Goal: Download file/media

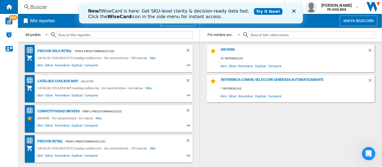
click at [295, 11] on icon "Cerrar" at bounding box center [293, 11] width 3 height 3
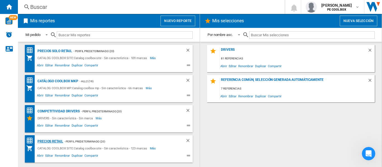
click at [53, 140] on div "PRECIOS RETAIL" at bounding box center [49, 141] width 27 height 7
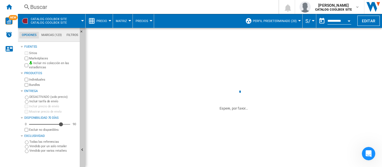
click at [107, 22] on button "Precio" at bounding box center [102, 21] width 13 height 14
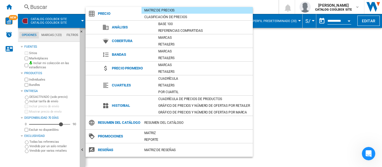
click at [124, 4] on md-backdrop at bounding box center [191, 83] width 382 height 167
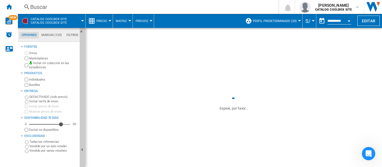
click at [123, 22] on span "Matriz" at bounding box center [121, 21] width 11 height 4
click at [123, 22] on md-backdrop at bounding box center [191, 83] width 382 height 167
click at [140, 22] on span "Precios" at bounding box center [142, 21] width 13 height 4
click at [140, 22] on md-backdrop at bounding box center [191, 83] width 382 height 167
click at [95, 21] on div "Precio" at bounding box center [99, 21] width 22 height 14
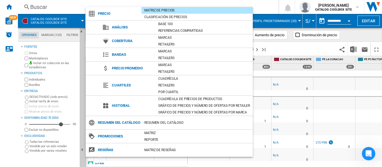
click at [351, 33] on md-backdrop at bounding box center [191, 83] width 382 height 167
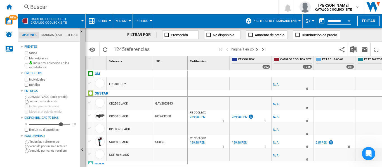
click at [124, 23] on button "Matriz" at bounding box center [123, 21] width 14 height 14
click at [144, 24] on md-backdrop at bounding box center [191, 83] width 382 height 167
click at [147, 20] on button "Precios" at bounding box center [143, 21] width 15 height 14
click at [179, 17] on md-backdrop at bounding box center [191, 83] width 382 height 167
click at [53, 34] on md-tab-item "Marcas (123)" at bounding box center [51, 35] width 25 height 7
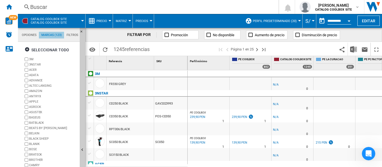
scroll to position [22, 0]
click at [63, 34] on md-tab-item "Marcas (123)" at bounding box center [51, 35] width 25 height 7
click at [69, 34] on md-tab-item "Filtros" at bounding box center [72, 35] width 17 height 7
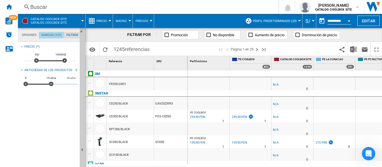
click at [51, 35] on md-tab-item "Marcas (123)" at bounding box center [51, 35] width 25 height 7
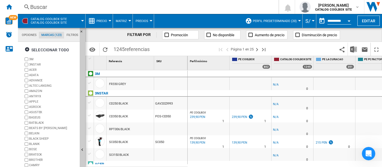
click at [30, 35] on md-tab-item "Opciones" at bounding box center [29, 35] width 20 height 7
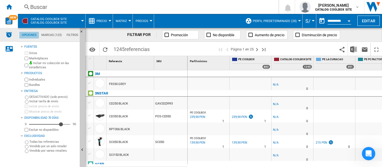
scroll to position [7, 0]
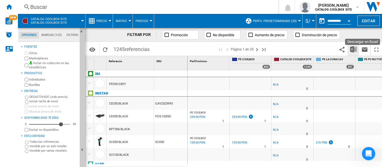
click at [352, 49] on img "Descargar en Excel" at bounding box center [353, 49] width 7 height 7
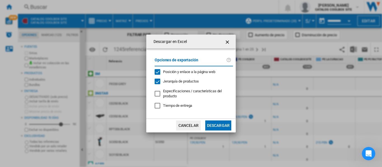
click at [232, 41] on button "button" at bounding box center [227, 41] width 11 height 11
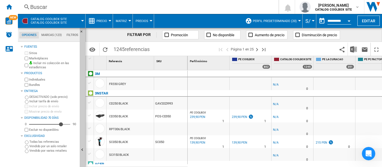
click at [82, 22] on span at bounding box center [79, 21] width 8 height 14
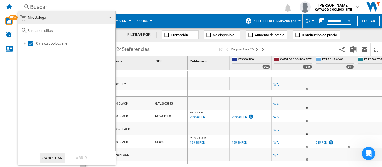
click at [136, 7] on md-backdrop at bounding box center [191, 83] width 382 height 167
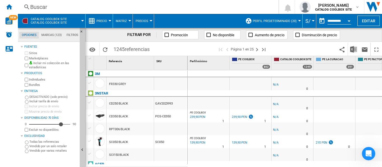
click at [121, 20] on span "Matriz" at bounding box center [121, 21] width 11 height 4
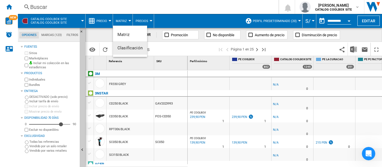
click at [127, 48] on span "Clasificación" at bounding box center [129, 48] width 25 height 5
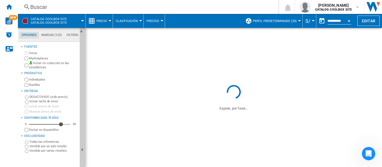
click at [127, 24] on button "Clasificación" at bounding box center [128, 21] width 25 height 14
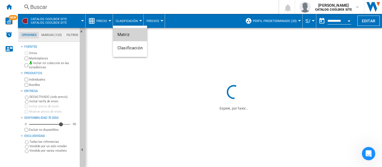
click at [128, 33] on span "Matriz" at bounding box center [123, 34] width 12 height 5
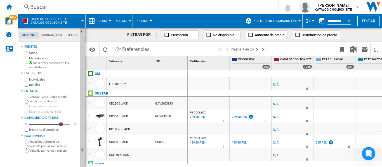
click at [147, 21] on span "Precios" at bounding box center [142, 21] width 13 height 4
click at [145, 32] on span "Precios" at bounding box center [143, 34] width 15 height 5
click at [98, 20] on span "Precio" at bounding box center [101, 21] width 11 height 4
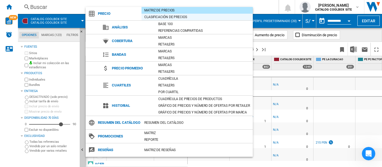
click at [161, 17] on div "Clasificación de precios" at bounding box center [196, 17] width 111 height 6
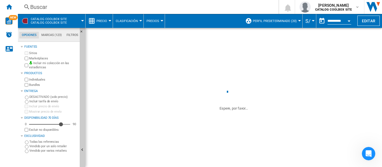
click at [106, 19] on span "Precio" at bounding box center [101, 21] width 11 height 4
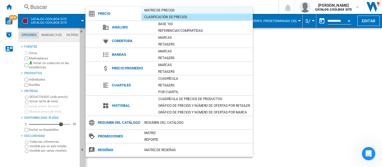
click at [159, 10] on div "Matriz de precios" at bounding box center [196, 11] width 111 height 6
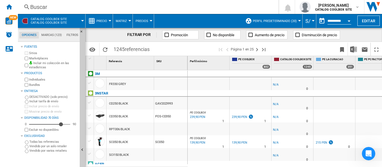
click at [105, 21] on span "Precio" at bounding box center [101, 21] width 11 height 4
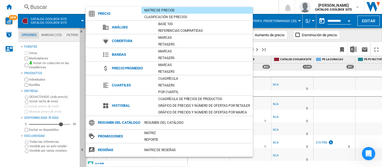
click at [40, 160] on md-backdrop at bounding box center [191, 83] width 382 height 167
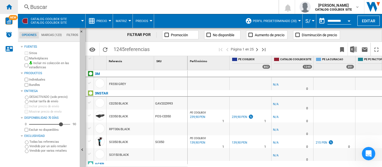
click at [10, 7] on ng-md-icon "Inicio" at bounding box center [9, 6] width 7 height 7
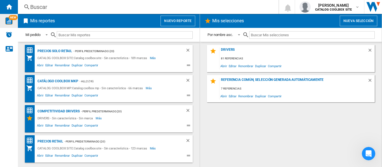
click at [7, 25] on div "NEW" at bounding box center [9, 21] width 18 height 14
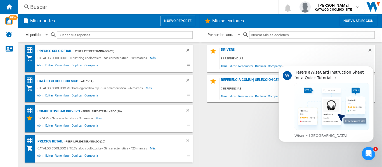
click at [240, 138] on div "DRIVERS 81 referencias Abrir Editar Renombrar Duplicar Compartir Referencia com…" at bounding box center [291, 105] width 171 height 120
click at [372, 71] on button "Dismiss notification" at bounding box center [371, 67] width 7 height 7
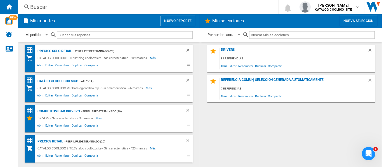
click at [59, 142] on div "PRECIOS RETAIL" at bounding box center [49, 141] width 27 height 7
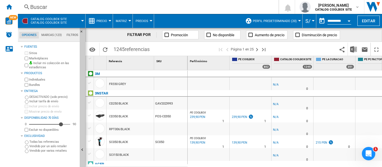
click at [347, 21] on button "Open calendar" at bounding box center [349, 20] width 10 height 10
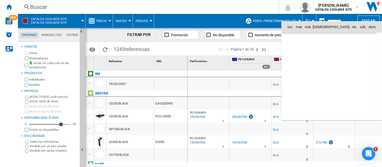
scroll to position [2668, 0]
click at [322, 19] on div at bounding box center [191, 83] width 382 height 167
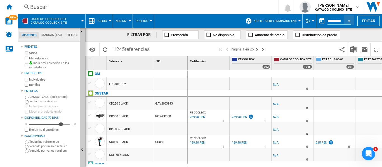
click at [321, 21] on button "button" at bounding box center [321, 20] width 11 height 11
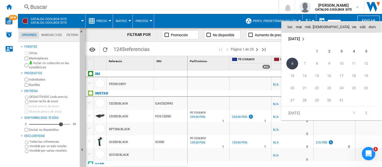
click at [274, 44] on div at bounding box center [191, 83] width 382 height 167
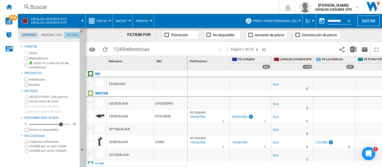
click at [72, 34] on md-tab-item "Filtros" at bounding box center [72, 35] width 17 height 7
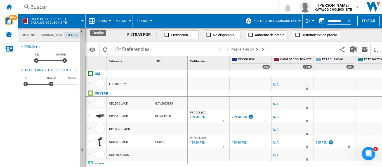
click at [81, 31] on ng-md-icon "Ocultar" at bounding box center [83, 33] width 7 height 7
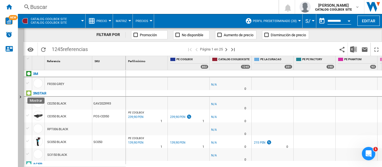
click at [18, 95] on ng-md-icon "Mostrar" at bounding box center [21, 98] width 7 height 7
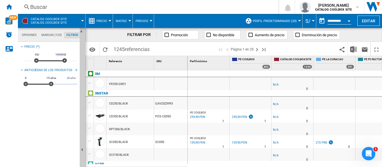
click at [33, 35] on md-tab-item "Opciones" at bounding box center [29, 35] width 20 height 7
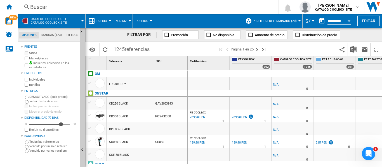
click at [79, 21] on span at bounding box center [79, 21] width 8 height 14
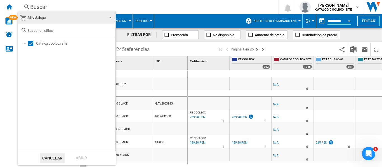
click at [173, 3] on md-backdrop at bounding box center [191, 83] width 382 height 167
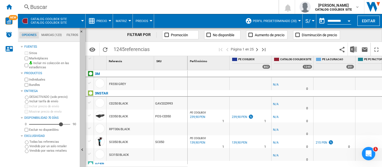
click at [110, 22] on md-menu "Precio Precio Matriz de precios Clasificación de precios Análisis Base 100 Refe…" at bounding box center [99, 21] width 27 height 14
click at [102, 21] on span "Precio" at bounding box center [101, 21] width 11 height 4
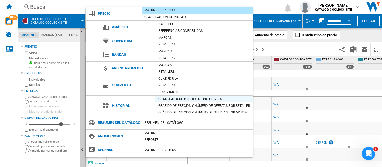
click at [177, 98] on div "Cuadrícula de precios de productos" at bounding box center [203, 99] width 97 height 6
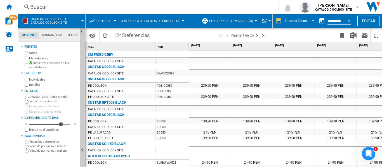
click at [292, 19] on div "Últimos 7 días" at bounding box center [296, 21] width 22 height 4
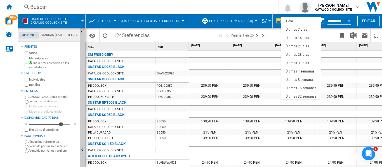
scroll to position [8, 0]
click at [243, 3] on md-backdrop at bounding box center [191, 83] width 382 height 167
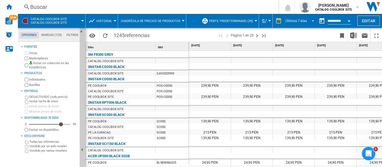
click at [296, 21] on div "Últimos 7 días" at bounding box center [296, 21] width 22 height 4
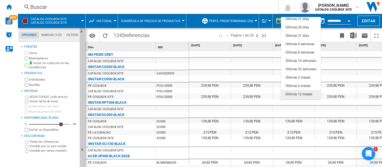
scroll to position [35, 0]
click at [258, 5] on md-backdrop at bounding box center [191, 83] width 382 height 167
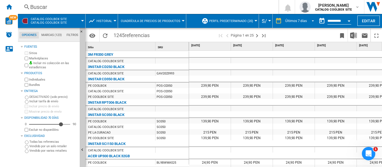
click at [306, 21] on md-select-value "Últimos 7 días" at bounding box center [301, 21] width 32 height 8
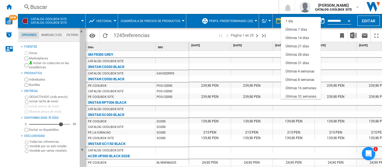
scroll to position [8, 0]
click at [303, 81] on div "Últimas 16 semanas" at bounding box center [300, 80] width 31 height 5
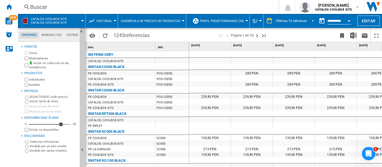
click at [289, 21] on div "Últimas 16 semanas" at bounding box center [291, 21] width 31 height 4
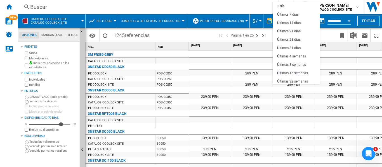
scroll to position [35, 0]
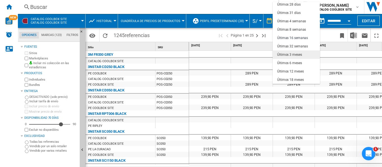
click at [301, 54] on md-option "Últimos 3 meses" at bounding box center [296, 55] width 47 height 8
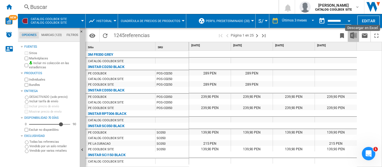
click at [351, 37] on img "Descargar en Excel" at bounding box center [353, 35] width 7 height 7
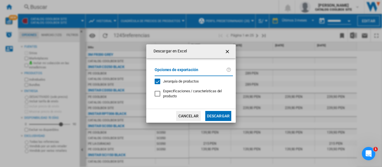
click at [220, 116] on button "Descargar" at bounding box center [218, 116] width 26 height 10
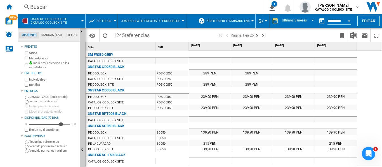
click at [335, 23] on input "**********" at bounding box center [339, 21] width 24 height 5
click at [348, 21] on div "Open calendar" at bounding box center [349, 20] width 3 height 1
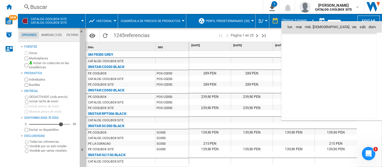
scroll to position [2668, 0]
click at [346, 20] on div at bounding box center [191, 83] width 382 height 167
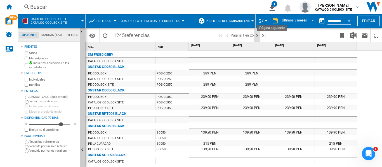
click at [256, 36] on ng-md-icon "Página siguiente" at bounding box center [257, 35] width 7 height 7
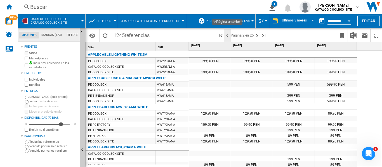
click at [227, 37] on ng-md-icon ">Página anterior" at bounding box center [227, 35] width 7 height 7
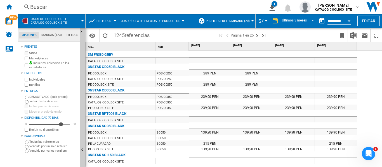
click at [328, 20] on input "**********" at bounding box center [339, 21] width 24 height 5
click at [348, 21] on div "Open calendar" at bounding box center [349, 20] width 3 height 1
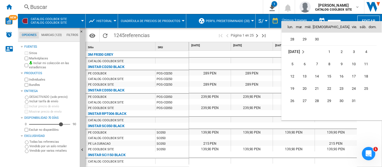
scroll to position [2276, 0]
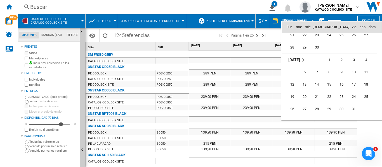
click at [273, 34] on div at bounding box center [191, 83] width 382 height 167
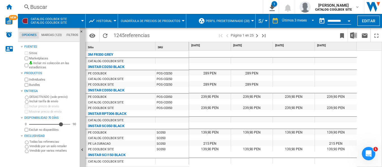
click at [142, 22] on span "Cuadrícula de precios de productos" at bounding box center [151, 21] width 60 height 4
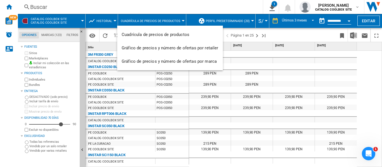
click at [142, 22] on md-backdrop at bounding box center [191, 83] width 382 height 167
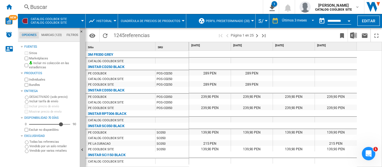
click at [106, 22] on span "Historial" at bounding box center [104, 21] width 16 height 4
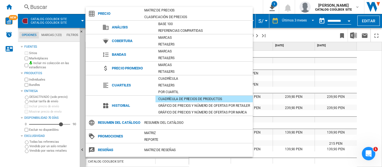
click at [368, 70] on md-backdrop at bounding box center [191, 83] width 382 height 167
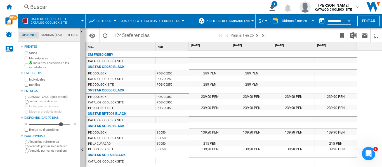
click at [298, 20] on div "Últimos 3 meses" at bounding box center [294, 21] width 25 height 4
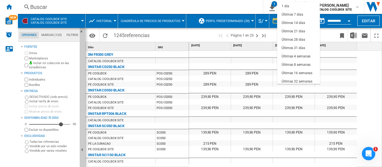
scroll to position [35, 0]
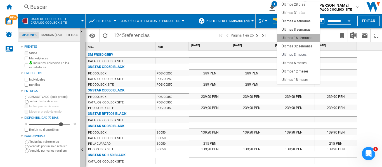
click at [308, 39] on div "Últimas 16 semanas" at bounding box center [297, 38] width 31 height 5
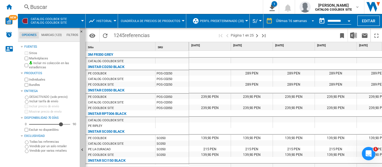
click at [299, 22] on div "Últimas 16 semanas" at bounding box center [291, 21] width 31 height 4
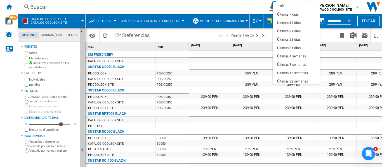
scroll to position [35, 0]
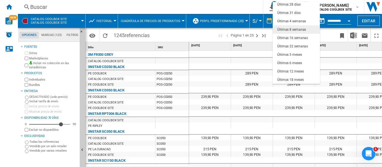
click at [303, 30] on div "Últimas 8 semanas" at bounding box center [291, 29] width 29 height 5
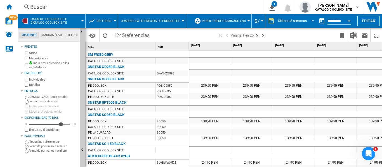
click at [298, 21] on div "Últimas 8 semanas" at bounding box center [292, 21] width 29 height 4
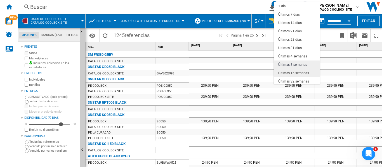
scroll to position [28, 0]
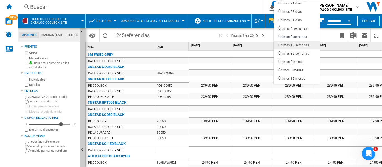
click at [303, 44] on div "Últimas 16 semanas" at bounding box center [293, 45] width 31 height 5
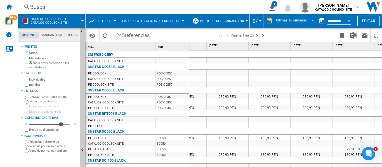
scroll to position [0, 180]
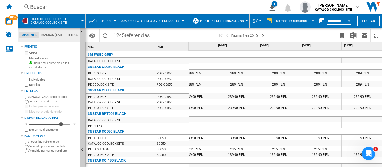
click at [298, 22] on div "Últimas 16 semanas" at bounding box center [291, 21] width 31 height 4
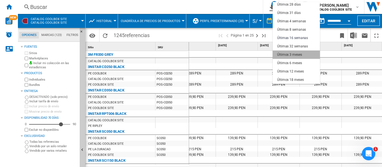
click at [304, 54] on md-option "Últimos 3 meses" at bounding box center [296, 55] width 47 height 8
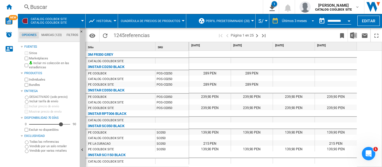
click at [295, 22] on div "Últimos 3 meses" at bounding box center [294, 21] width 25 height 4
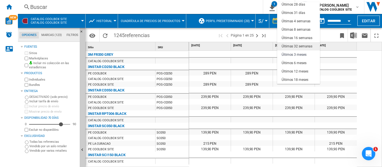
click at [301, 46] on div "Últimas 32 semanas" at bounding box center [297, 46] width 31 height 5
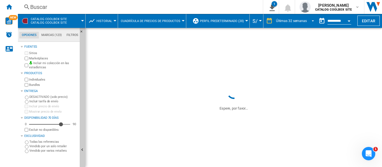
click at [299, 22] on div "Últimas 32 semanas" at bounding box center [291, 21] width 31 height 4
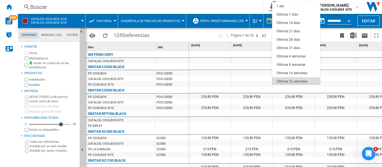
click at [301, 80] on div "Últimas 32 semanas" at bounding box center [292, 81] width 31 height 5
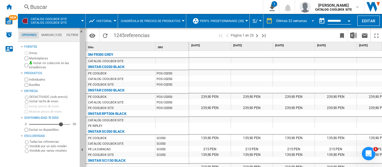
click at [293, 23] on span "Últimas 32 semanas" at bounding box center [291, 21] width 31 height 5
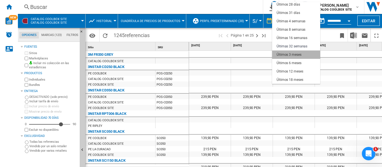
click at [298, 58] on md-option "Últimos 3 meses" at bounding box center [296, 55] width 48 height 8
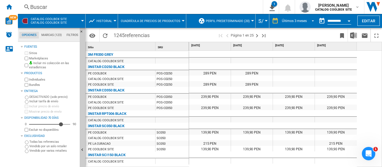
click at [296, 23] on md-select-value "Últimos 3 meses" at bounding box center [298, 21] width 35 height 8
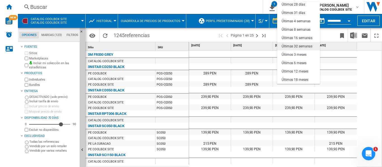
click at [303, 45] on div "Últimas 32 semanas" at bounding box center [297, 46] width 31 height 5
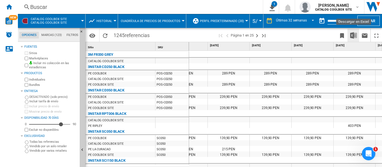
click at [355, 36] on img "Descargar en Excel" at bounding box center [353, 35] width 7 height 7
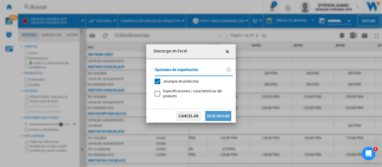
click at [220, 114] on button "Descargar" at bounding box center [218, 116] width 26 height 10
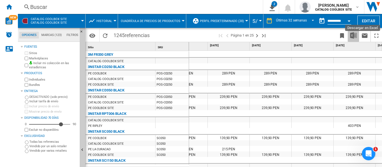
click at [353, 37] on img "Descargar en Excel" at bounding box center [353, 35] width 7 height 7
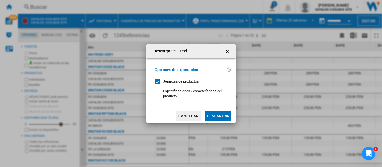
click at [220, 116] on button "Descargar" at bounding box center [218, 116] width 26 height 10
